Goal: Task Accomplishment & Management: Manage account settings

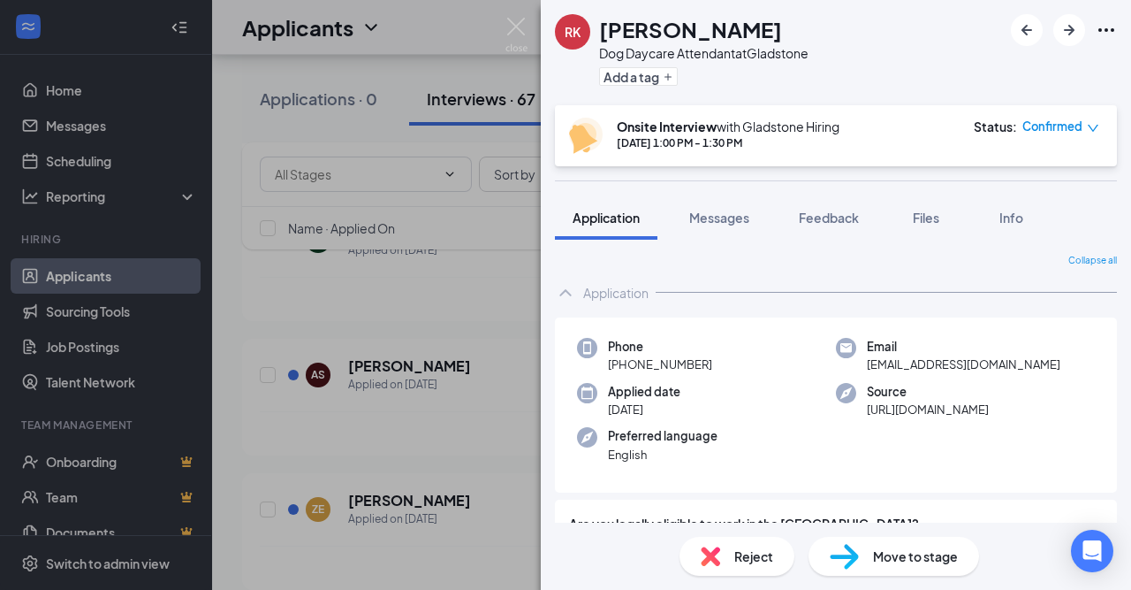
scroll to position [939, 0]
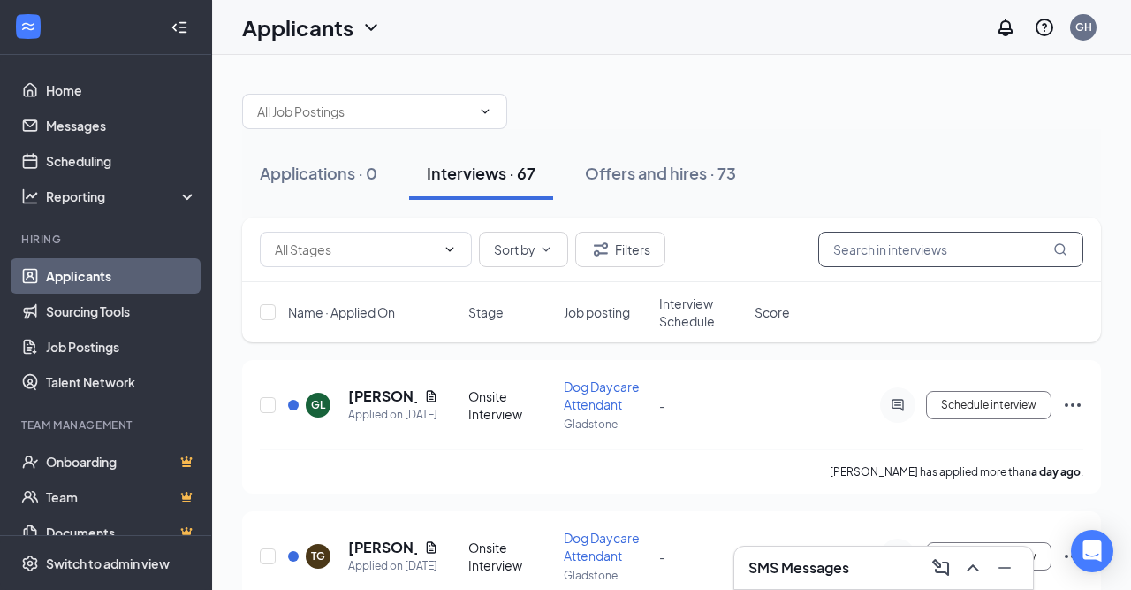
click at [895, 255] on input "text" at bounding box center [950, 249] width 265 height 35
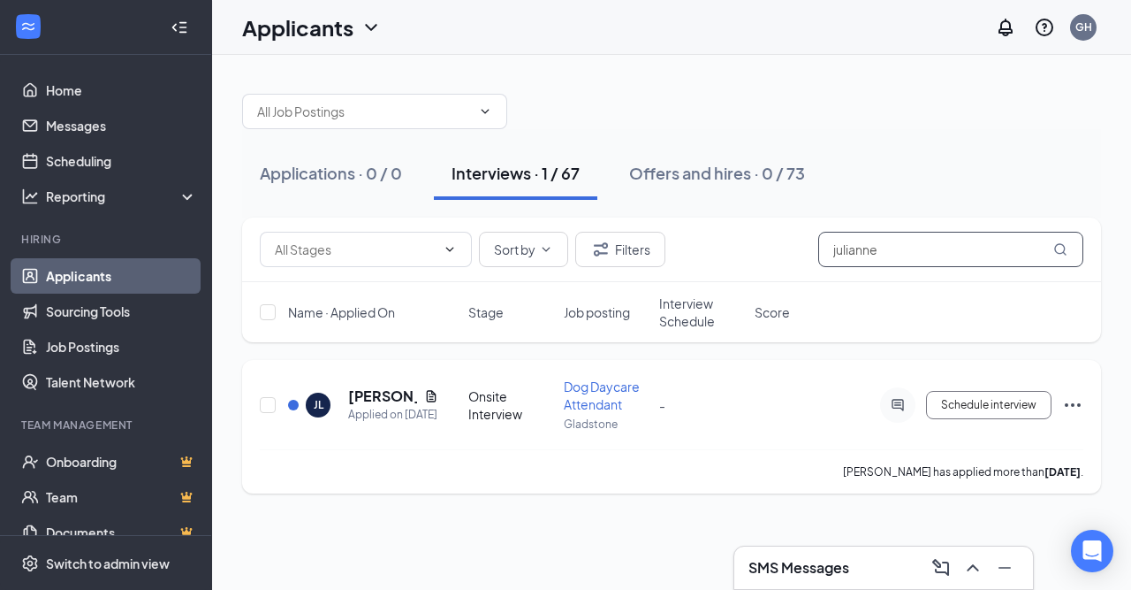
type input "julianne"
click at [1063, 398] on icon "Ellipses" at bounding box center [1072, 404] width 21 height 21
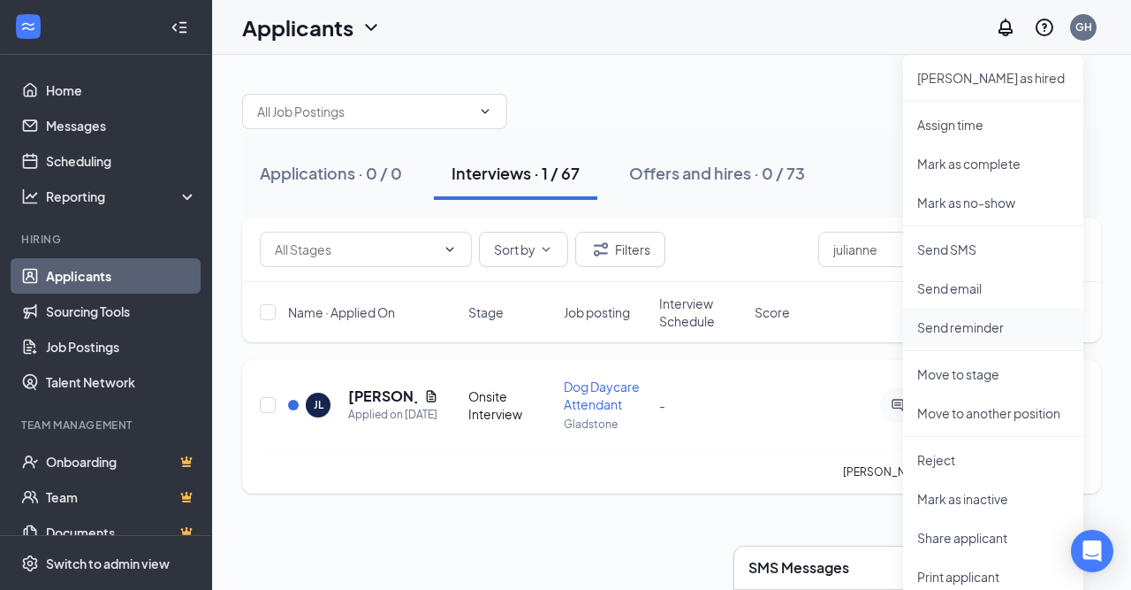
click at [1001, 323] on p "Send reminder" at bounding box center [993, 327] width 152 height 18
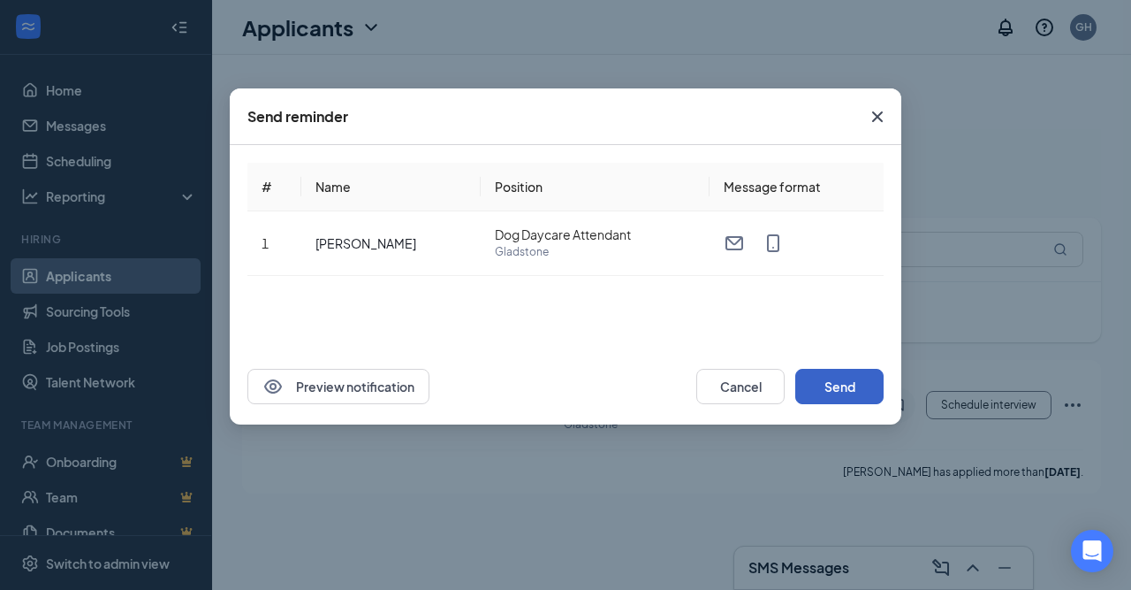
click at [842, 380] on button "Send" at bounding box center [839, 386] width 88 height 35
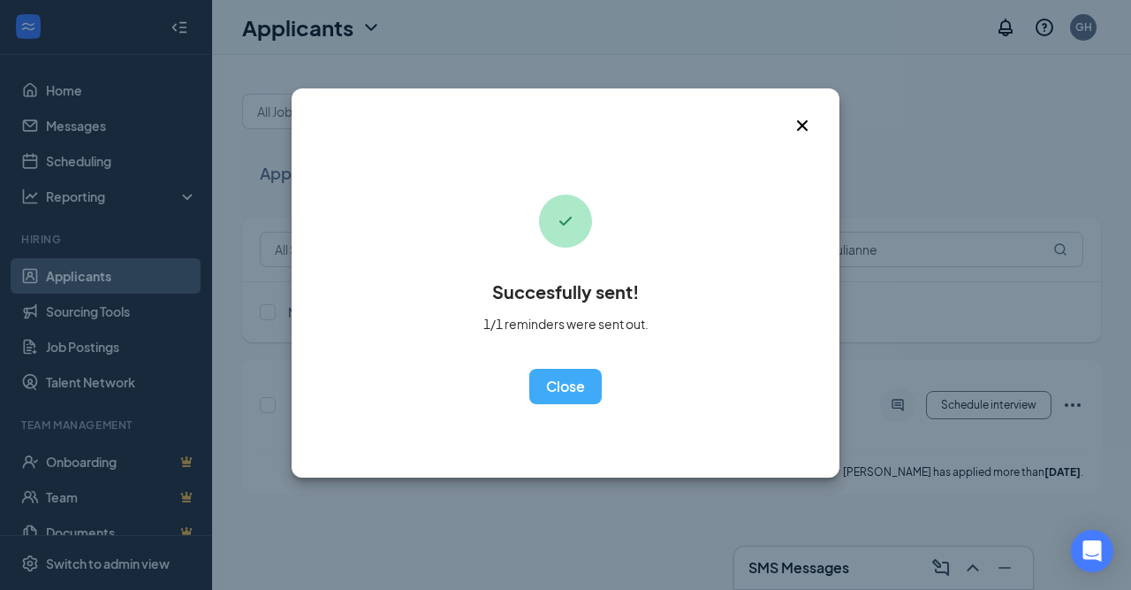
click at [595, 368] on div "Succesfully sent! 1/1 reminders were sent out. OK" at bounding box center [565, 287] width 165 height 234
click at [585, 377] on button "OK" at bounding box center [565, 386] width 72 height 35
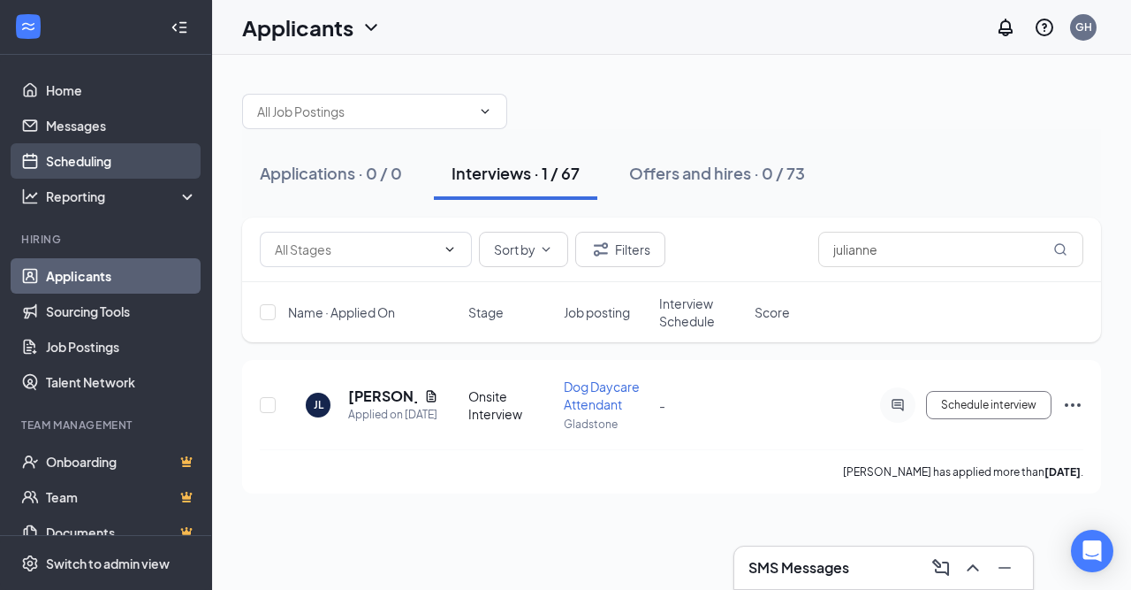
click at [116, 151] on link "Scheduling" at bounding box center [121, 160] width 151 height 35
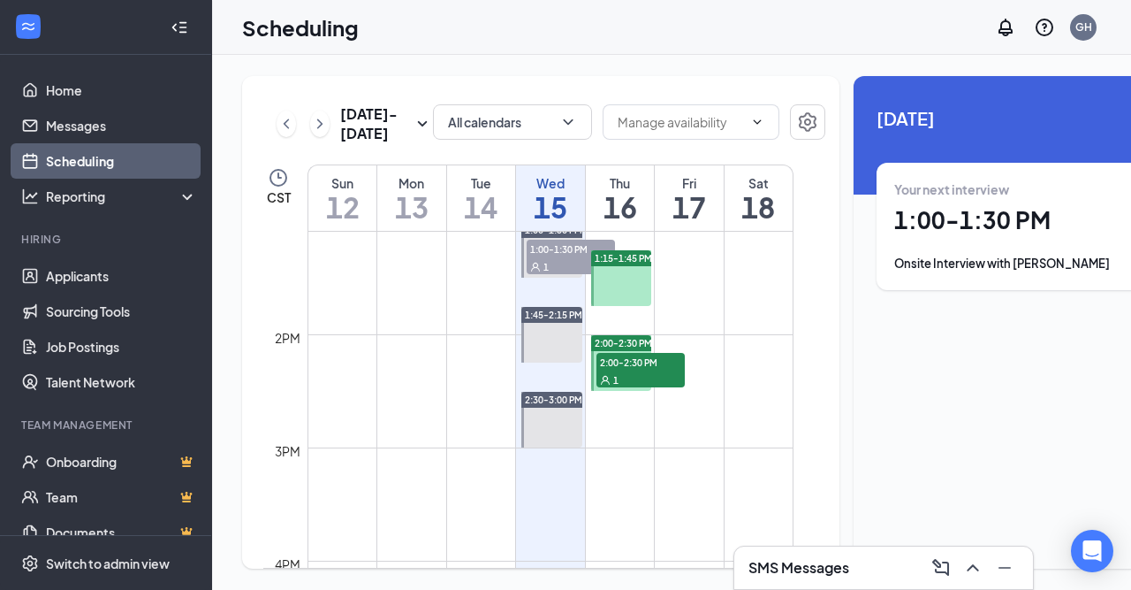
scroll to position [1536, 0]
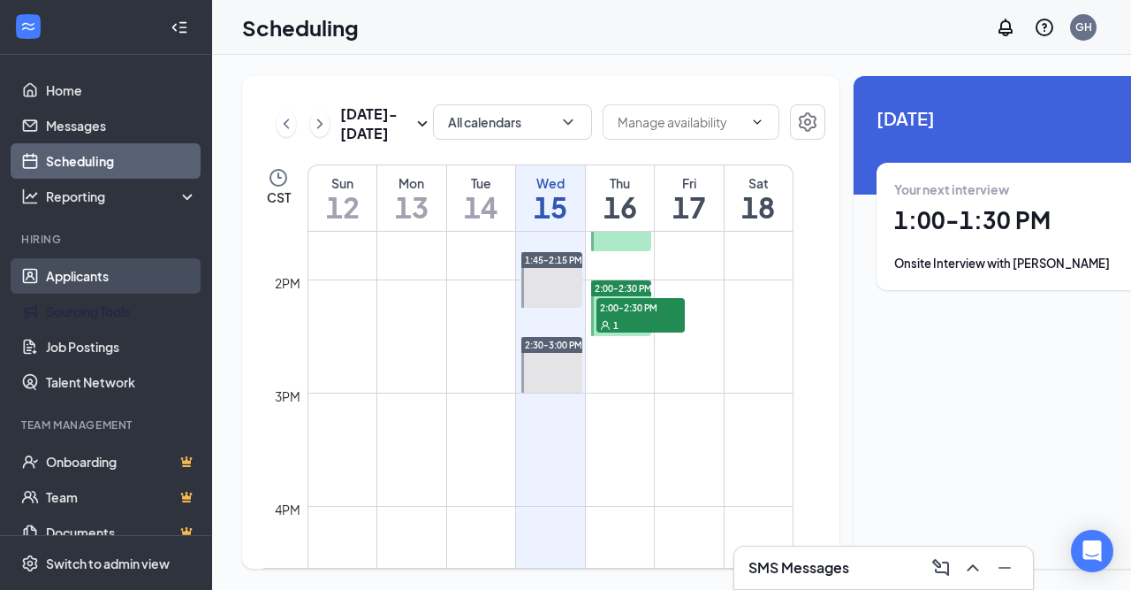
click at [119, 285] on link "Applicants" at bounding box center [121, 275] width 151 height 35
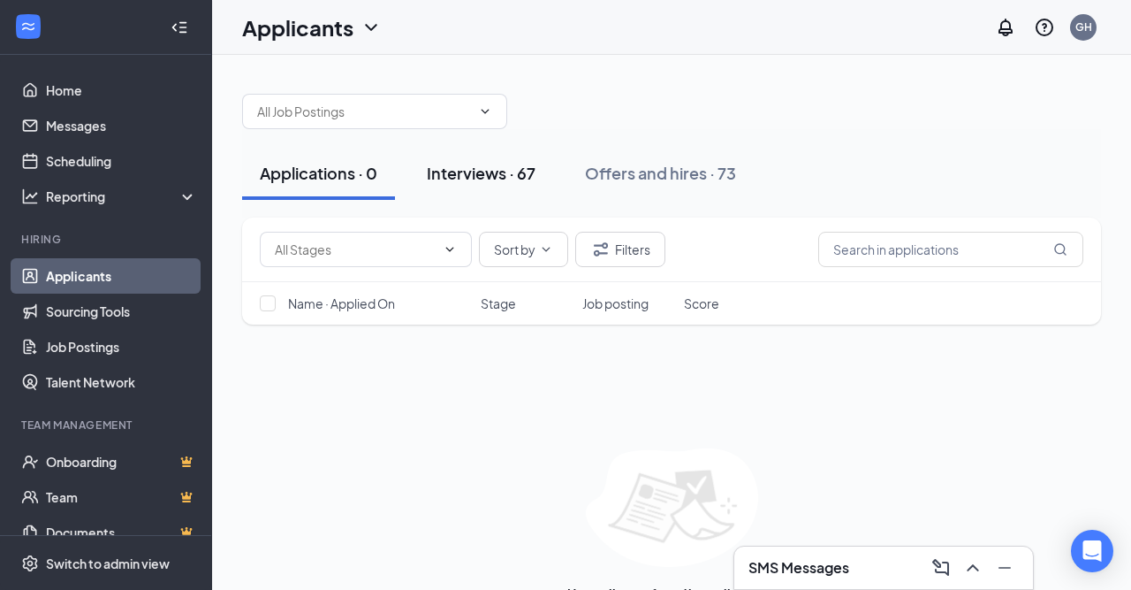
click at [491, 183] on div "Interviews · 67" at bounding box center [481, 173] width 109 height 22
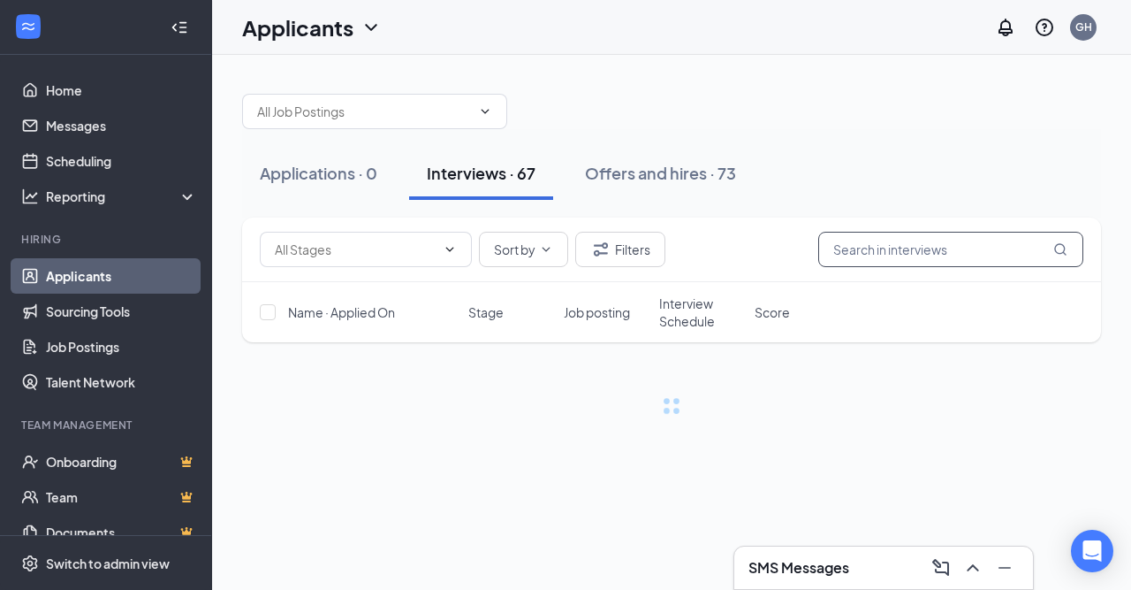
click at [966, 240] on input "text" at bounding box center [950, 249] width 265 height 35
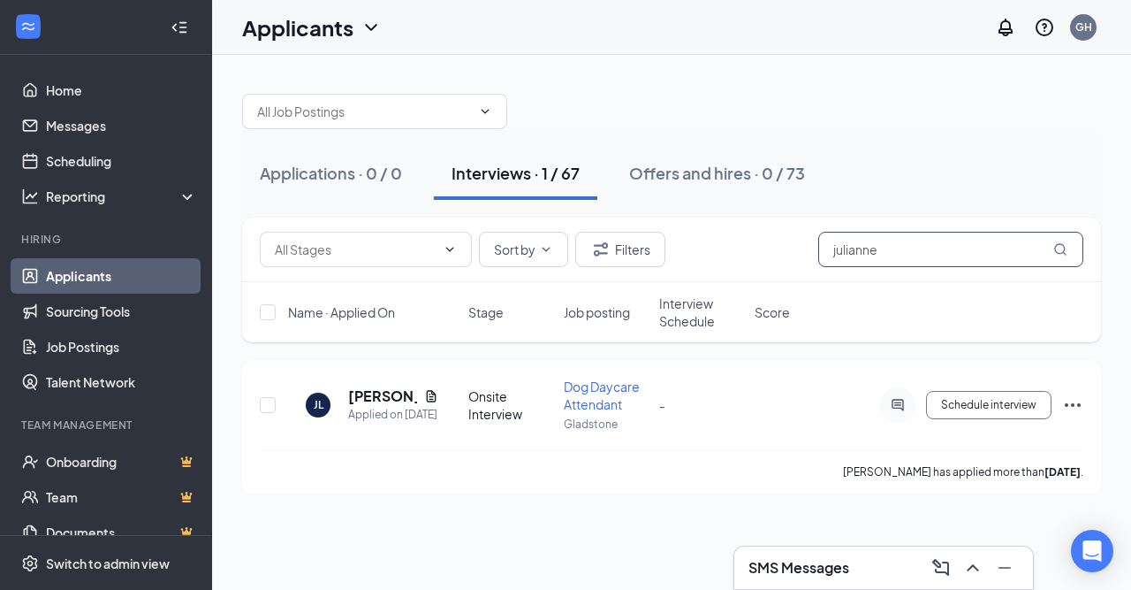
type input "julianne"
click at [1076, 407] on icon "Ellipses" at bounding box center [1072, 404] width 21 height 21
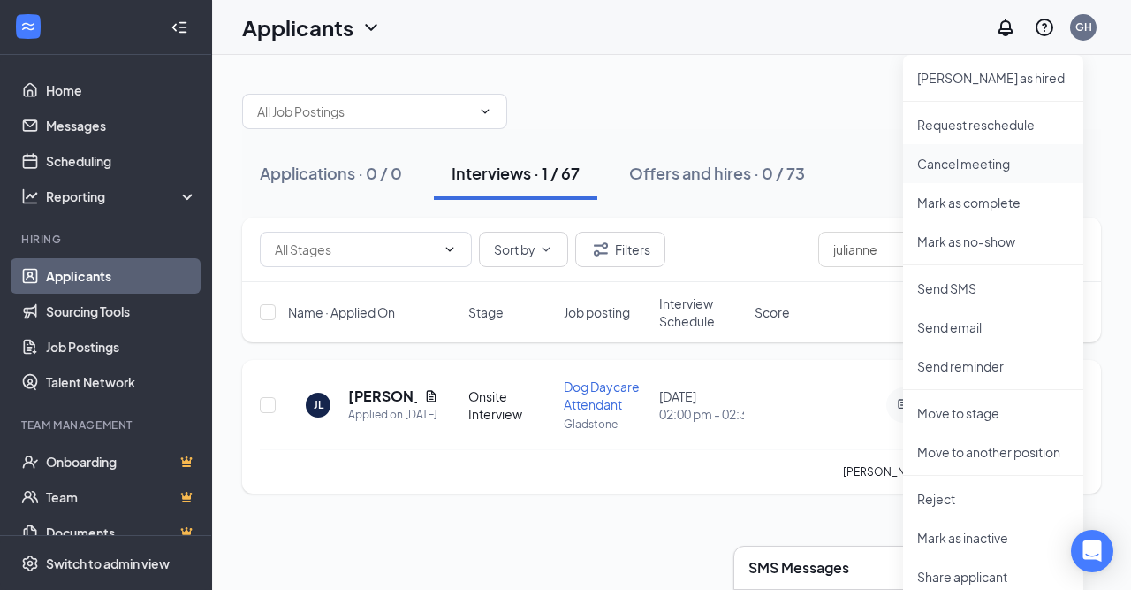
click at [985, 171] on p "Cancel meeting" at bounding box center [993, 164] width 152 height 18
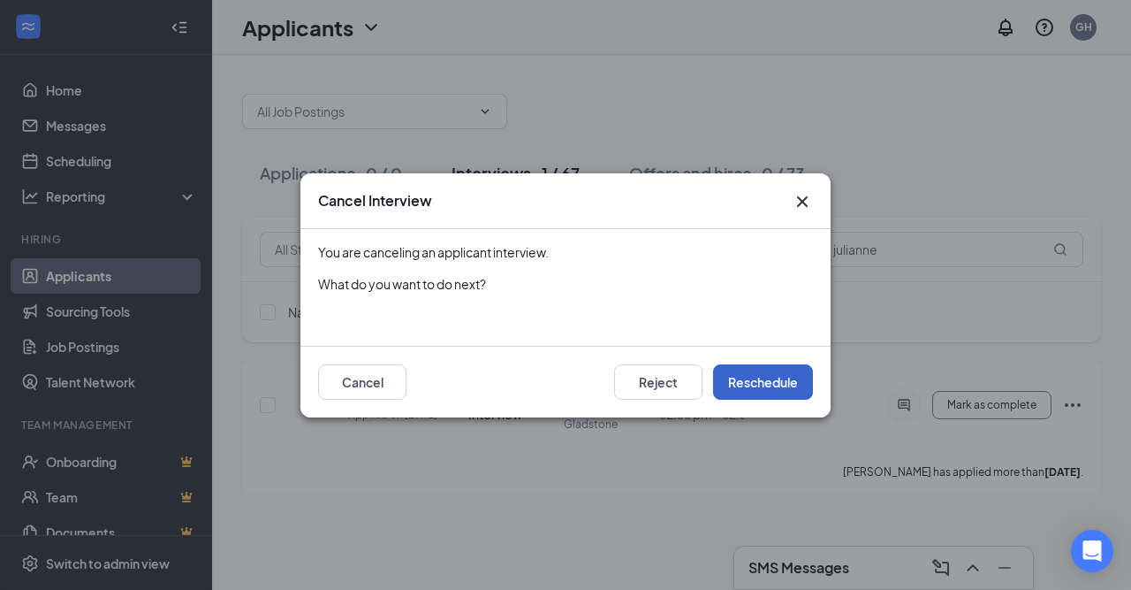
click at [747, 383] on button "Reschedule" at bounding box center [763, 381] width 100 height 35
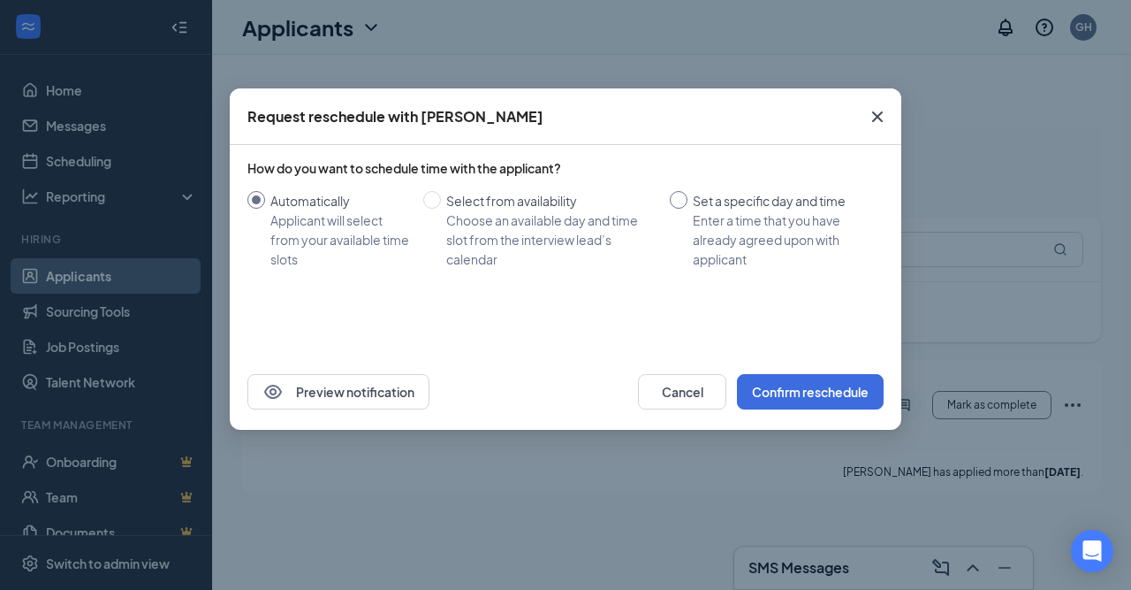
click at [693, 194] on span "Set a specific day and time Enter a time that you have already agreed upon with…" at bounding box center [782, 230] width 189 height 78
click at [688, 194] on input "Set a specific day and time Enter a time that you have already agreed upon with…" at bounding box center [679, 200] width 18 height 18
radio input "true"
radio input "false"
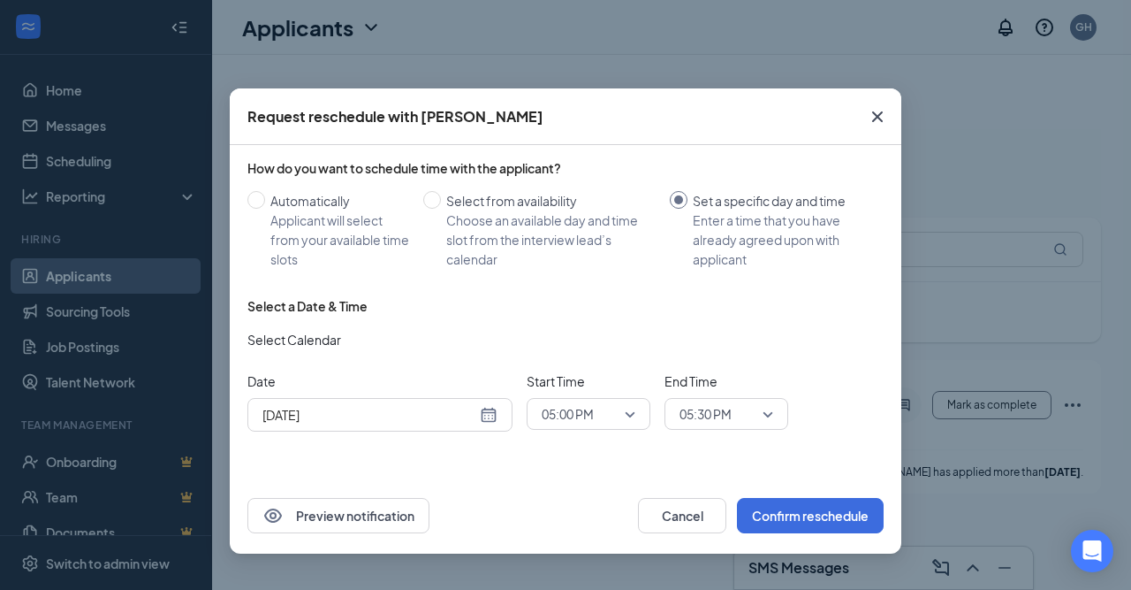
click at [491, 409] on div "Oct 15, 2025" at bounding box center [379, 414] width 235 height 19
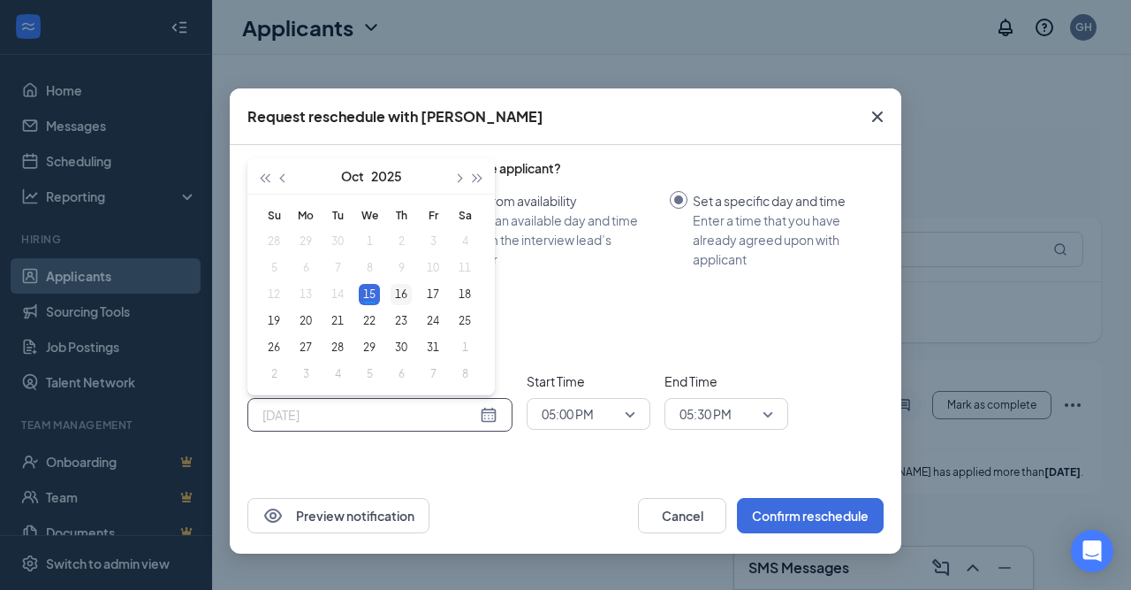
type input "Oct 16, 2025"
click at [402, 290] on div "16" at bounding box center [401, 294] width 21 height 21
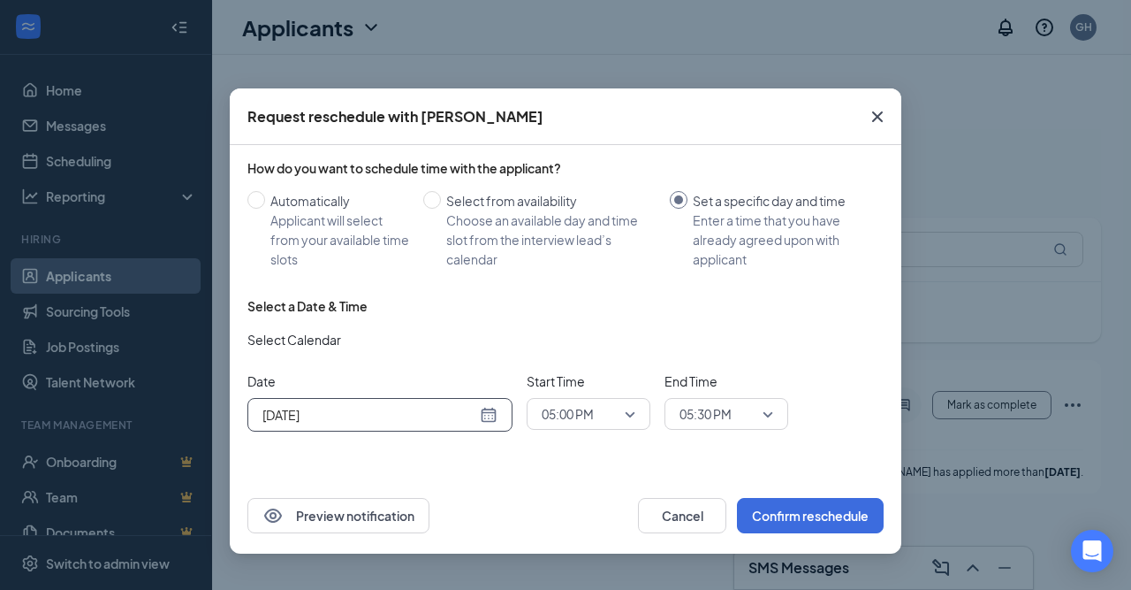
click at [597, 407] on span "05:00 PM" at bounding box center [581, 413] width 78 height 27
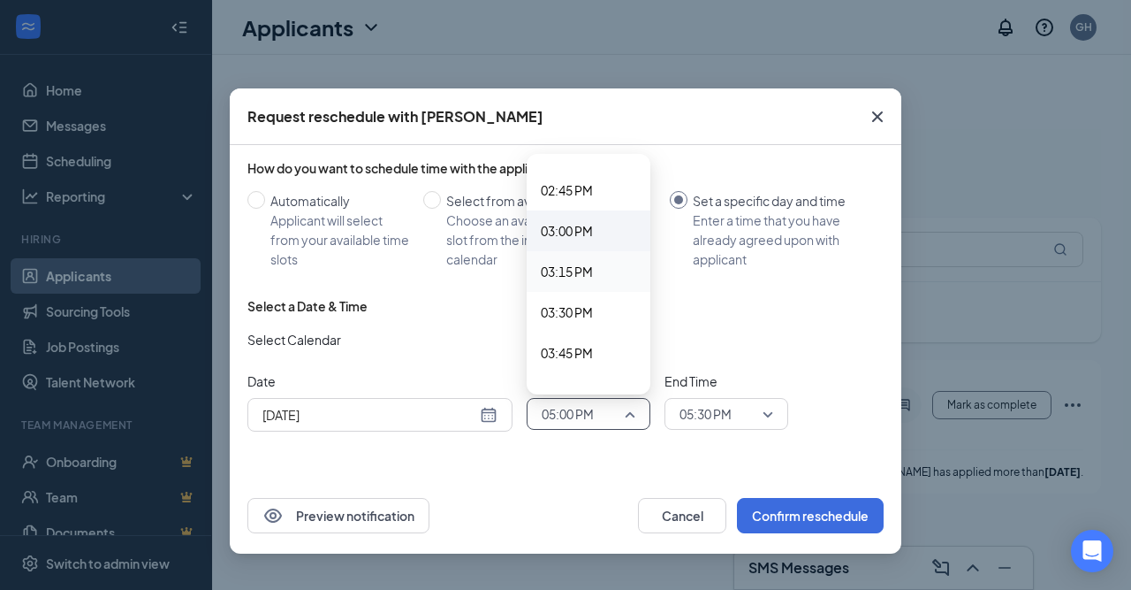
click at [586, 236] on span "03:00 PM" at bounding box center [567, 230] width 52 height 19
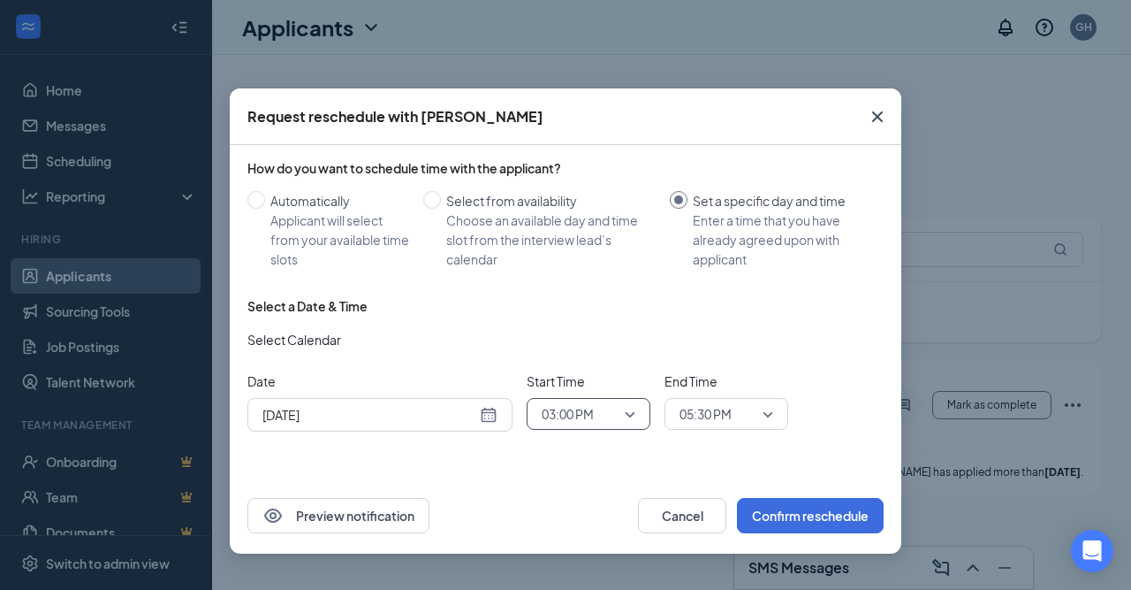
scroll to position [2390, 0]
click at [749, 423] on span "05:30 PM" at bounding box center [719, 413] width 78 height 27
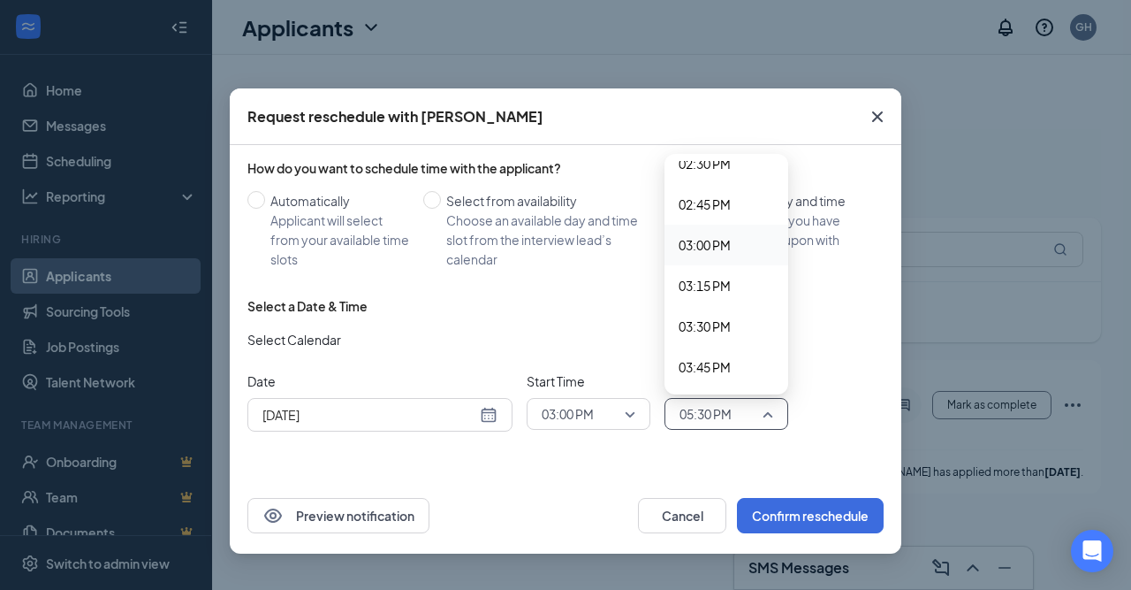
scroll to position [2376, 0]
click at [745, 325] on span "03:30 PM" at bounding box center [726, 325] width 95 height 19
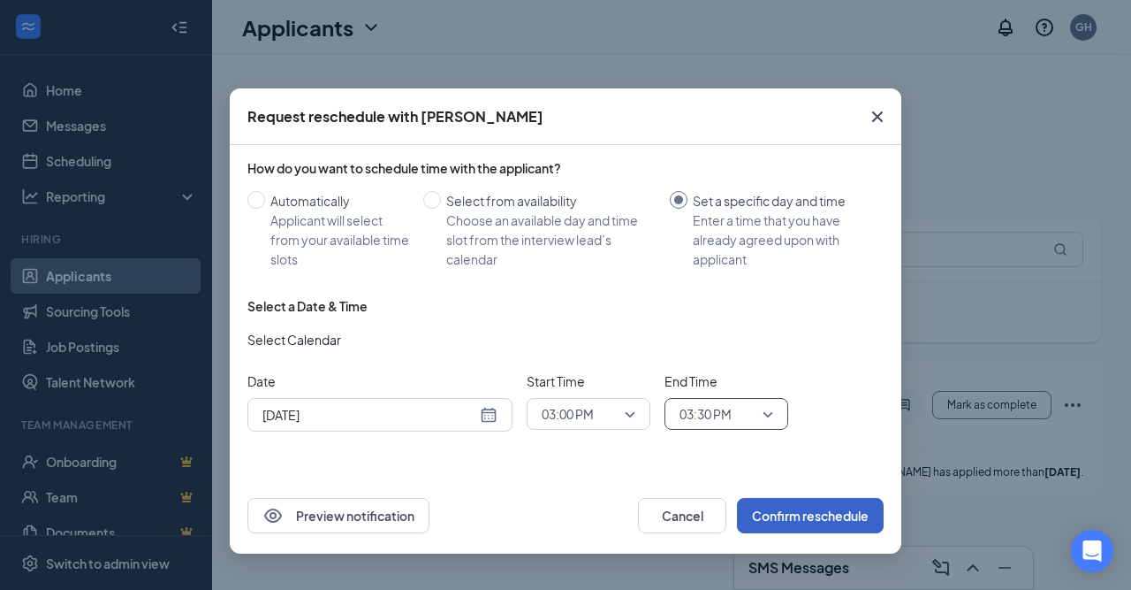
click at [807, 512] on button "Confirm reschedule" at bounding box center [810, 515] width 147 height 35
